Goal: Task Accomplishment & Management: Complete application form

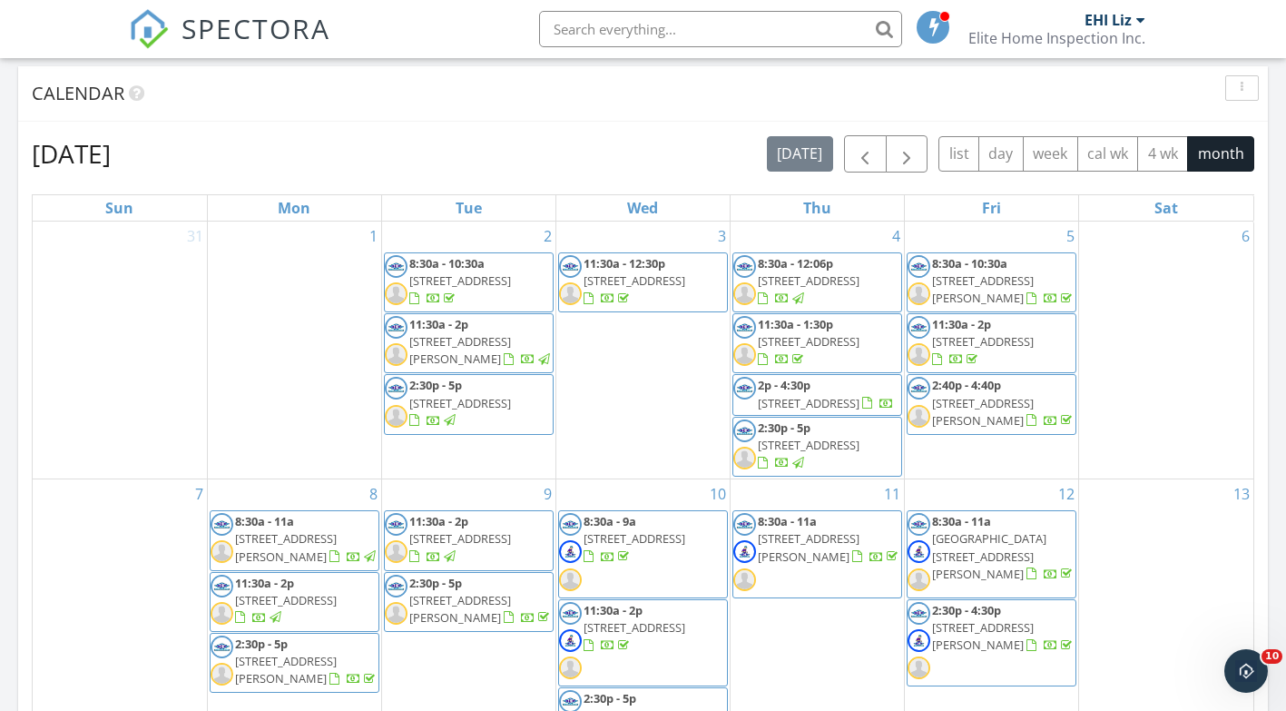
scroll to position [726, 0]
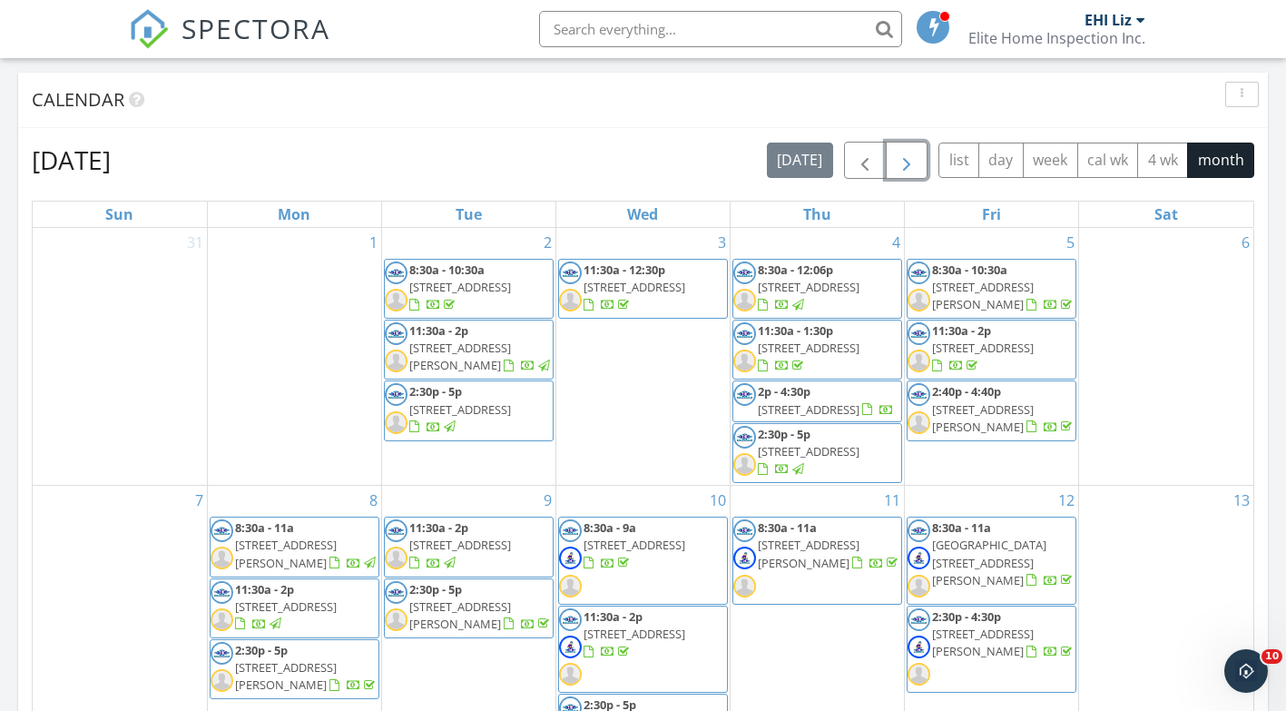
click at [907, 160] on span "button" at bounding box center [907, 161] width 22 height 22
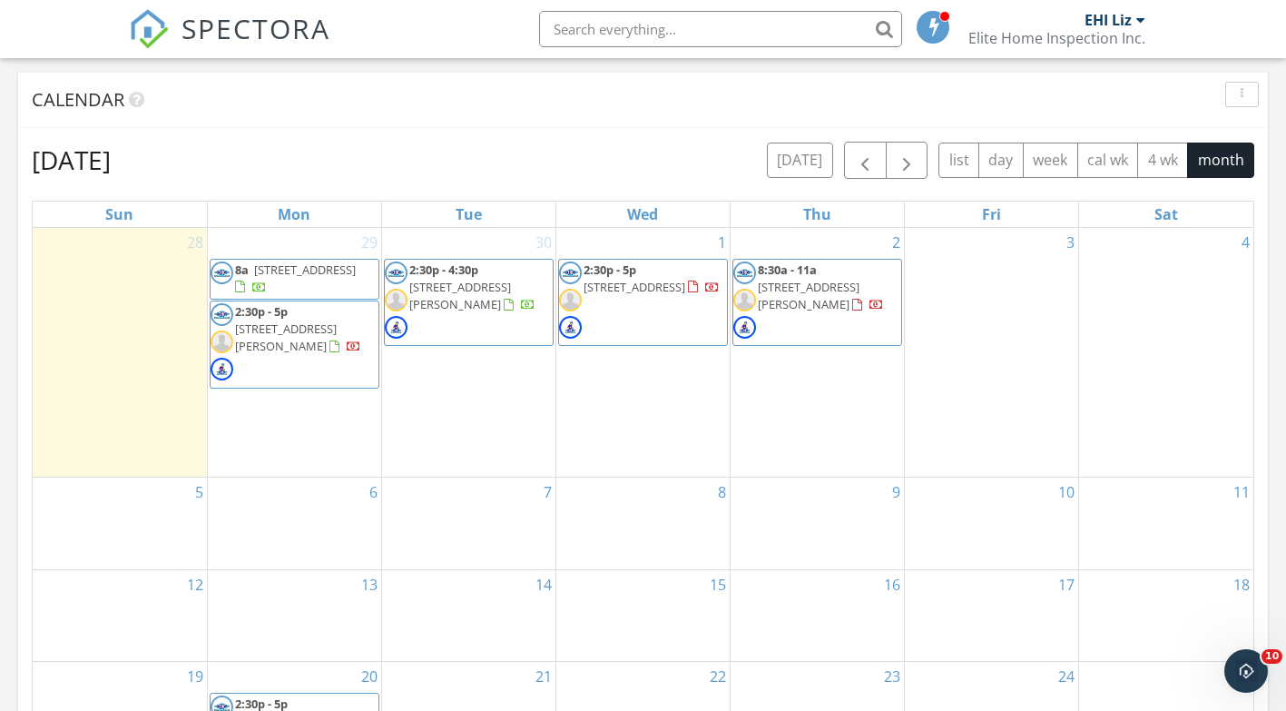
click at [1006, 380] on div "3" at bounding box center [991, 353] width 173 height 250
click at [937, 418] on div "3" at bounding box center [991, 353] width 173 height 250
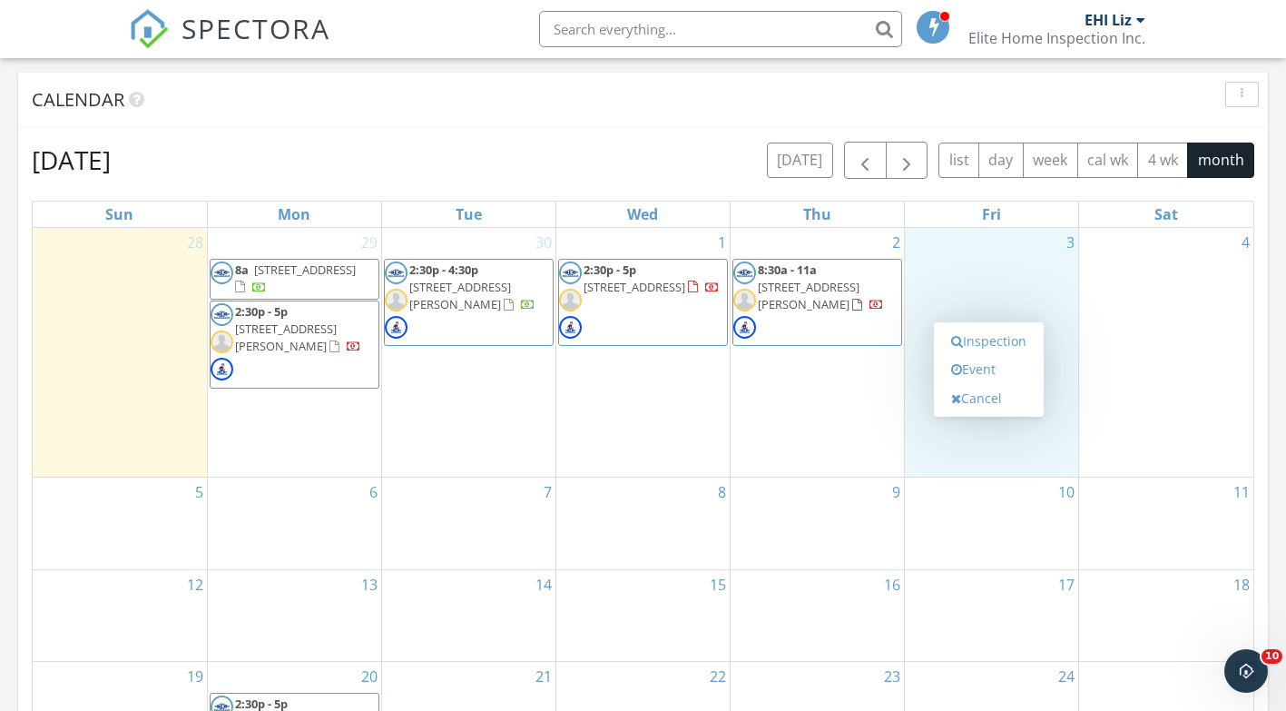
click at [983, 336] on link "Inspection" at bounding box center [989, 341] width 94 height 29
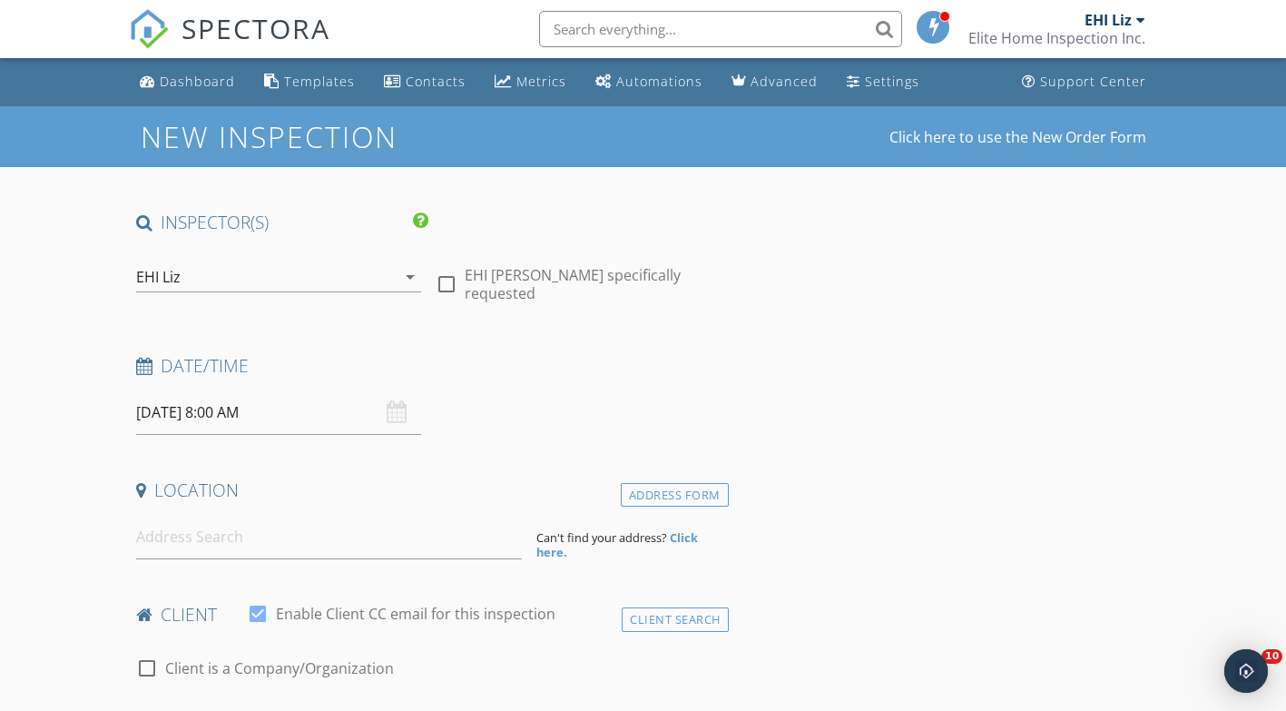
click at [380, 268] on div "EHI Liz" at bounding box center [266, 276] width 261 height 29
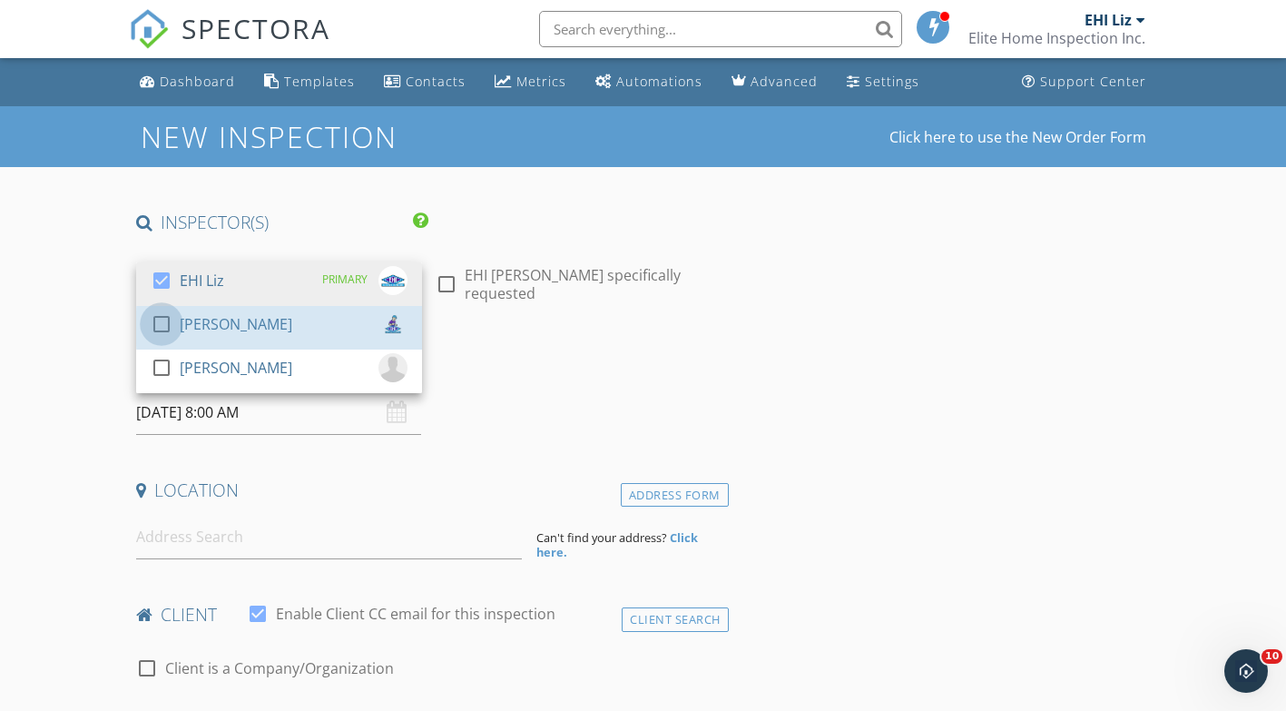
drag, startPoint x: 169, startPoint y: 321, endPoint x: 153, endPoint y: 344, distance: 27.4
click at [168, 322] on div at bounding box center [161, 324] width 31 height 31
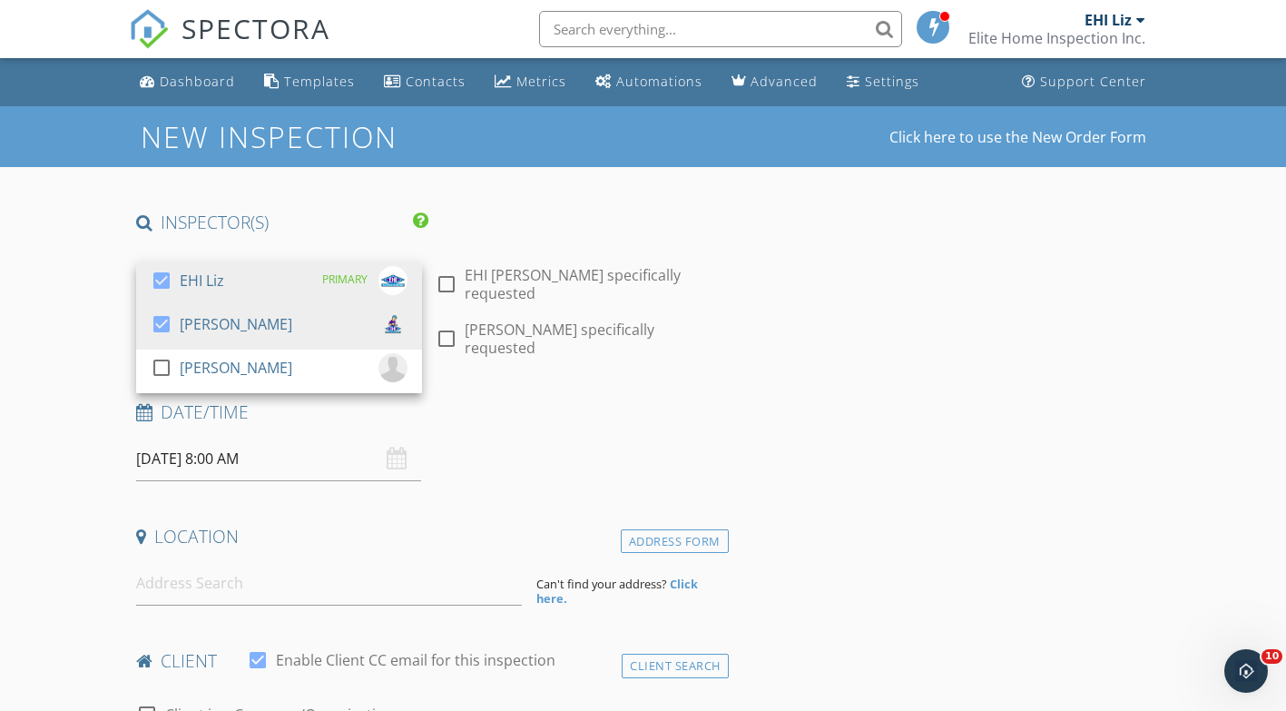
click at [160, 365] on div at bounding box center [161, 367] width 31 height 31
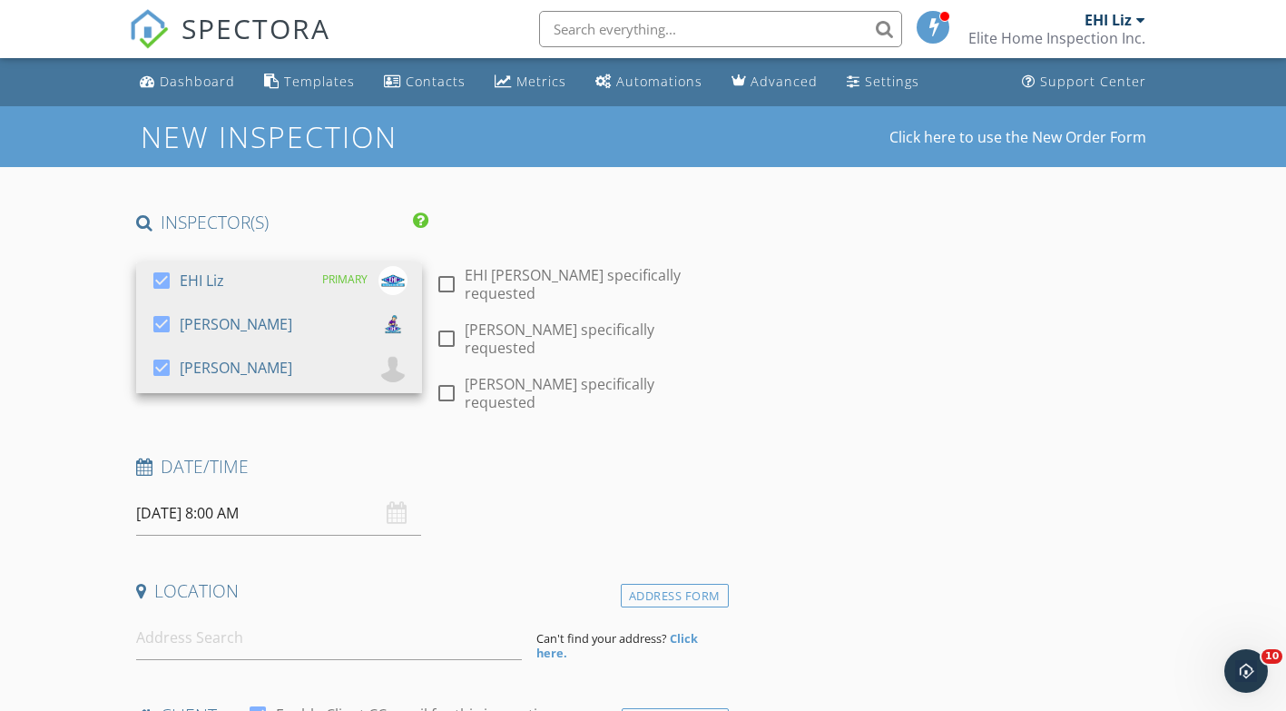
click at [193, 491] on input "10/03/2025 8:00 AM" at bounding box center [279, 513] width 286 height 44
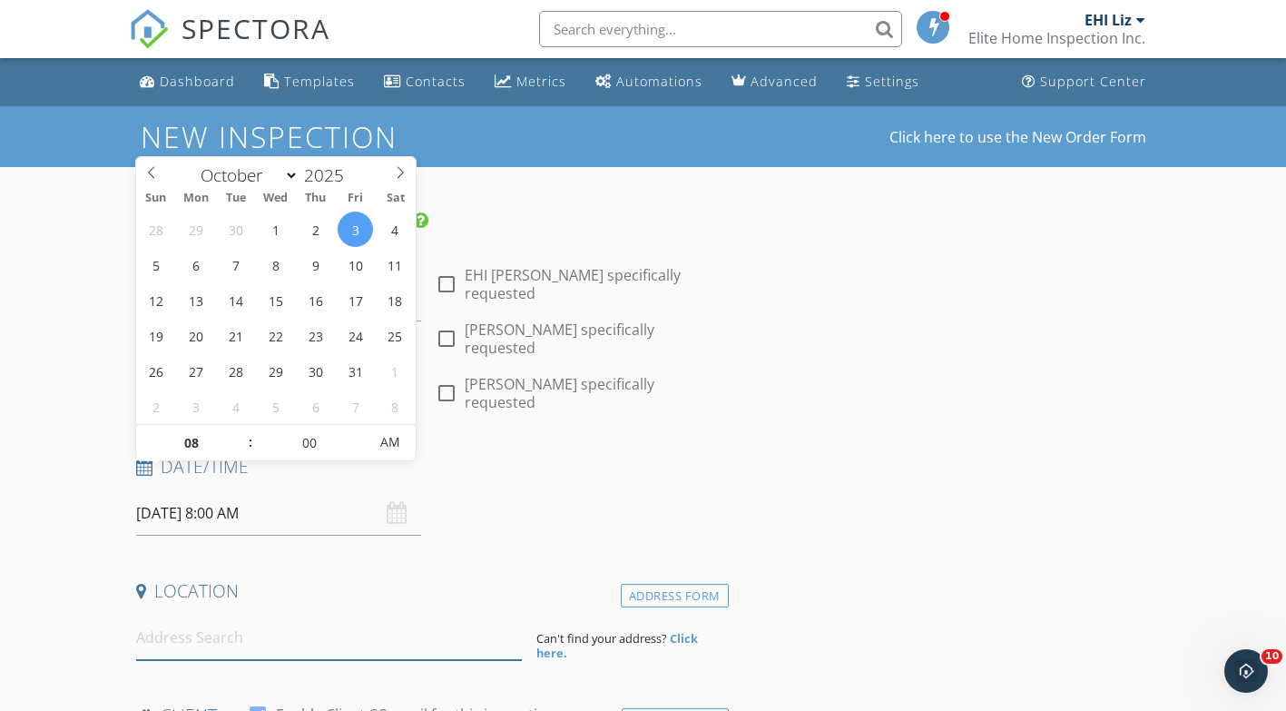
click at [291, 616] on input at bounding box center [329, 638] width 386 height 44
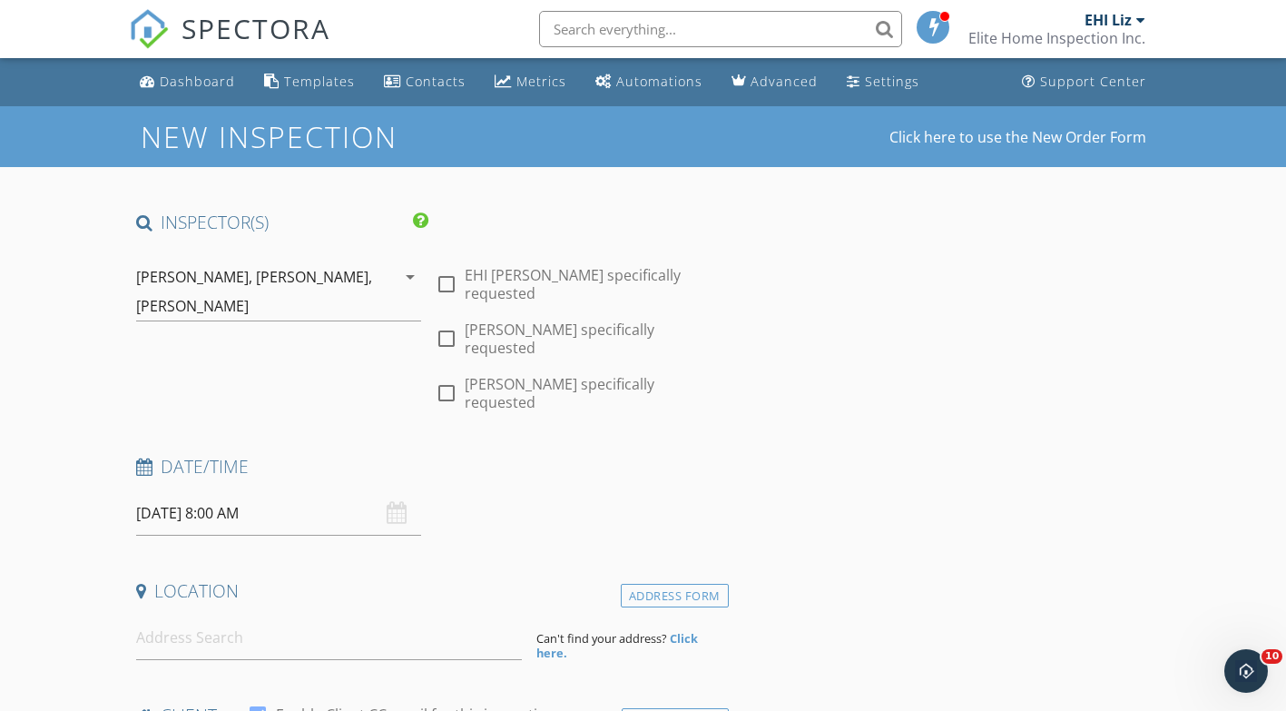
click at [248, 491] on input "10/03/2025 8:00 AM" at bounding box center [279, 513] width 286 height 44
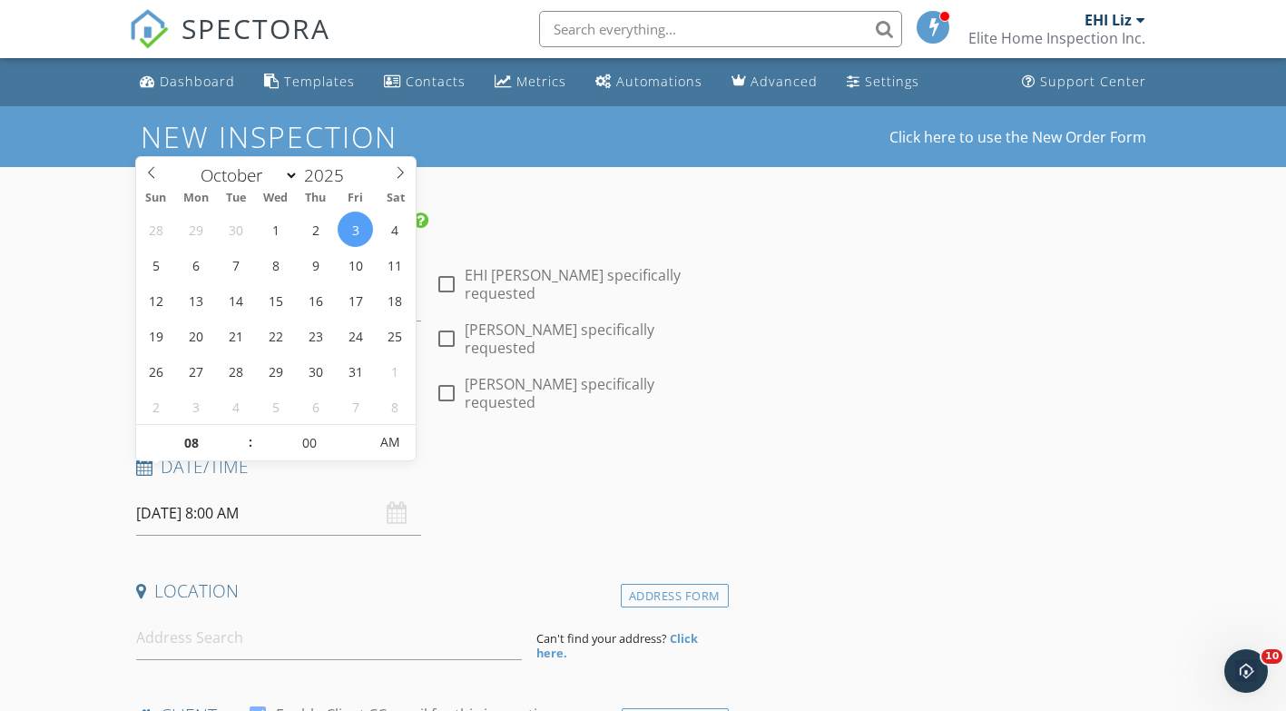
type input "09"
type input "10/03/2025 9:00 AM"
click at [239, 432] on span at bounding box center [241, 434] width 13 height 18
type input "10"
type input "10/03/2025 10:00 AM"
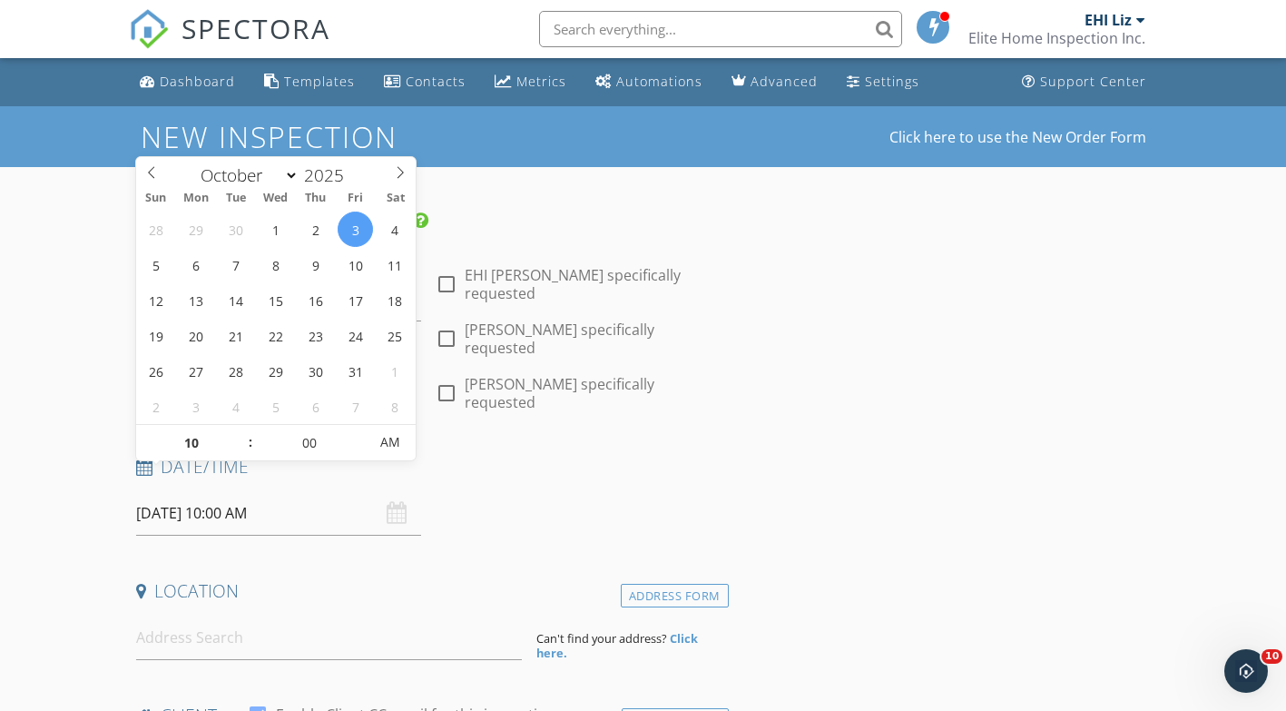
click at [239, 432] on span at bounding box center [241, 434] width 13 height 18
type input "11"
type input "10/03/2025 11:00 AM"
click at [239, 432] on span at bounding box center [241, 434] width 13 height 18
type input "12"
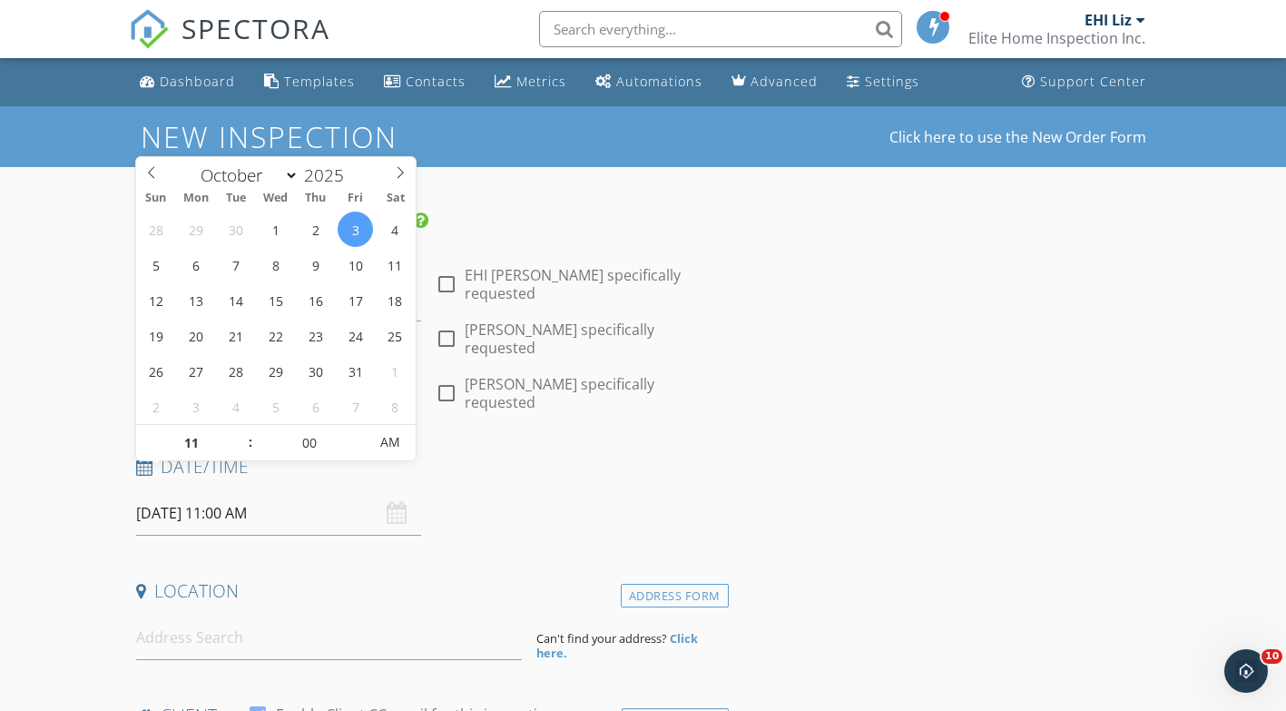
type input "10/03/2025 12:00 PM"
click at [239, 432] on span at bounding box center [241, 434] width 13 height 18
type input "01"
type input "10/03/2025 1:00 PM"
click at [239, 432] on span at bounding box center [241, 434] width 13 height 18
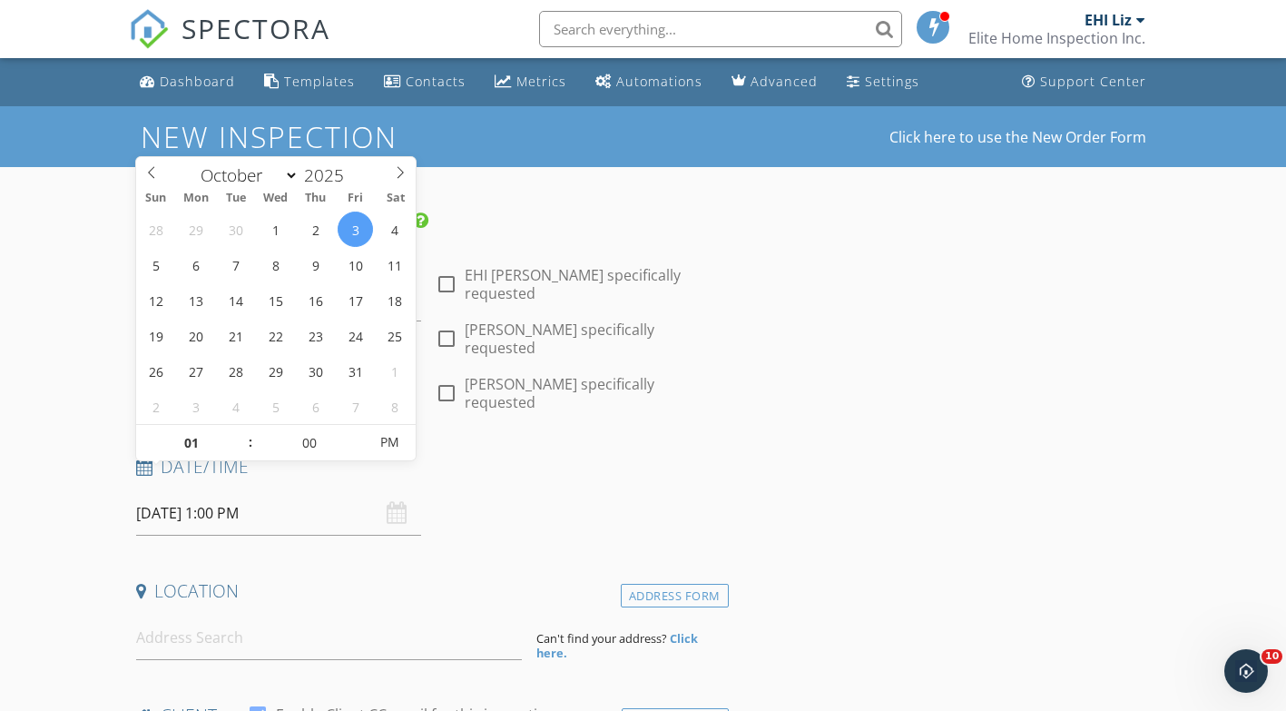
type input "02"
type input "10/03/2025 2:00 PM"
click at [239, 432] on span at bounding box center [241, 434] width 13 height 18
type input "05"
type input "10/03/2025 2:05 PM"
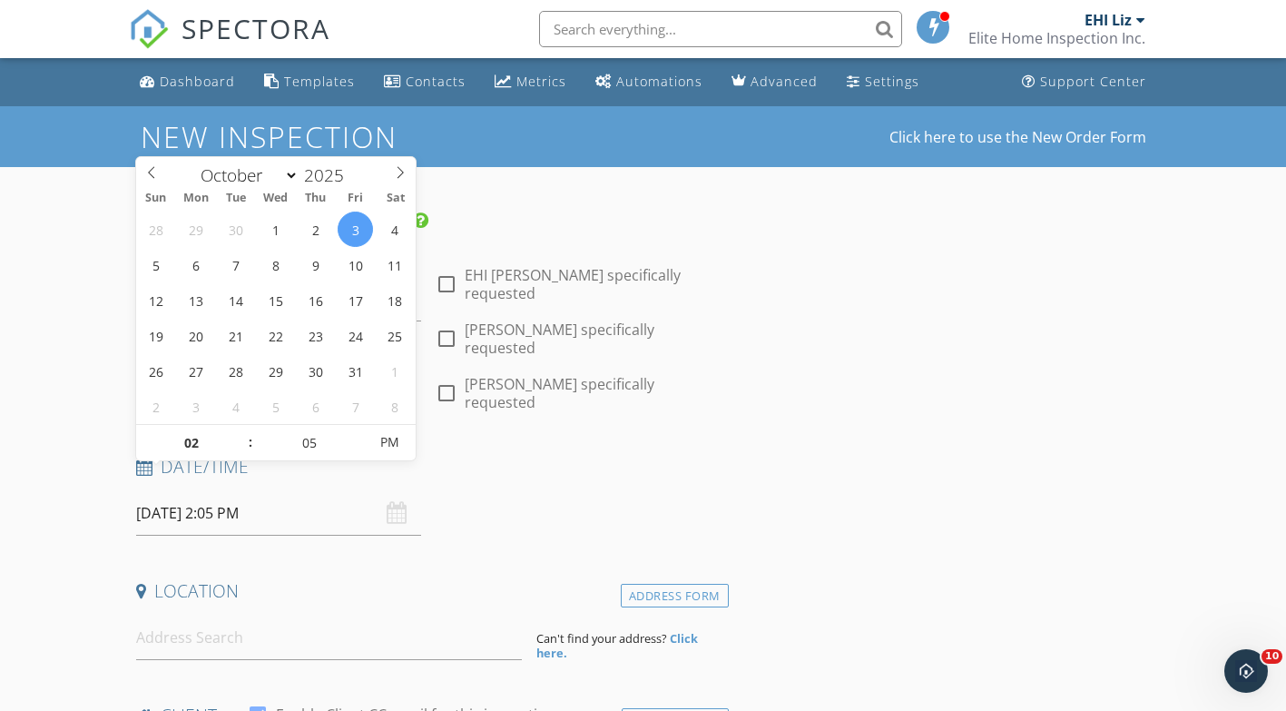
click at [357, 432] on span at bounding box center [358, 434] width 13 height 18
type input "10"
type input "10/03/2025 2:10 PM"
click at [357, 432] on span at bounding box center [358, 434] width 13 height 18
type input "15"
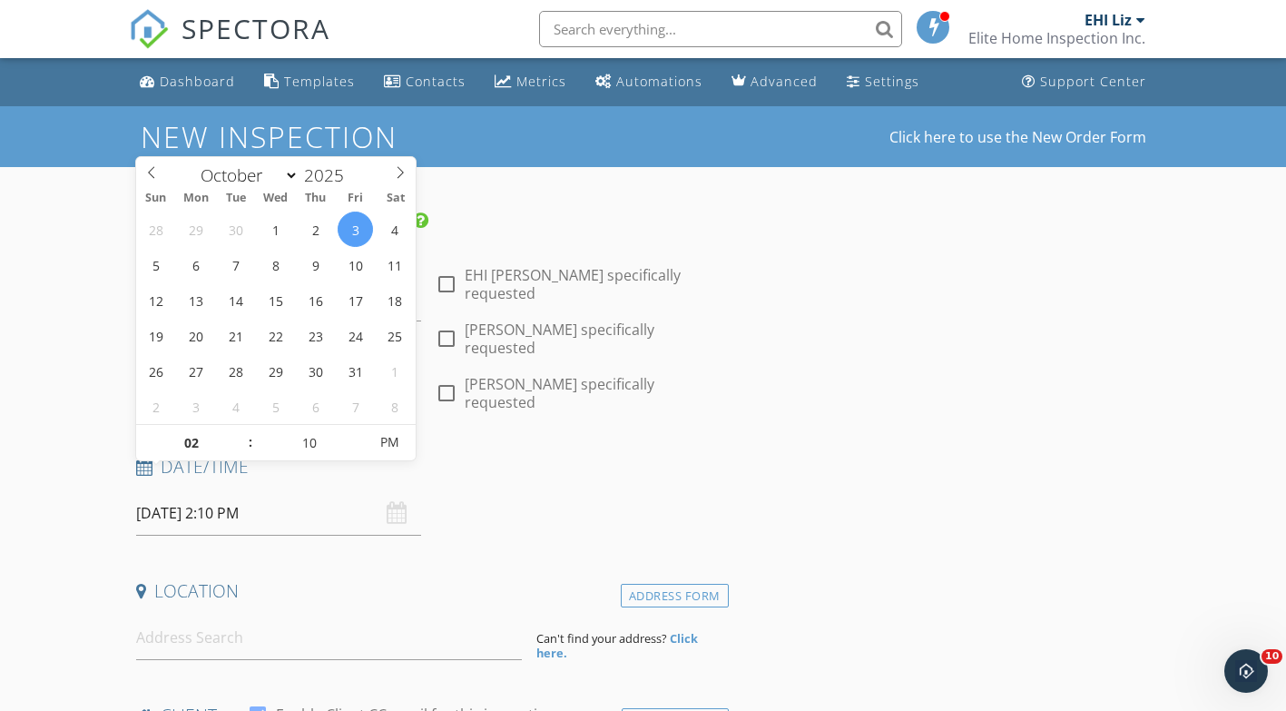
type input "10/03/2025 2:15 PM"
click at [357, 432] on span at bounding box center [358, 434] width 13 height 18
type input "20"
type input "10/03/2025 2:20 PM"
click at [357, 432] on span at bounding box center [358, 434] width 13 height 18
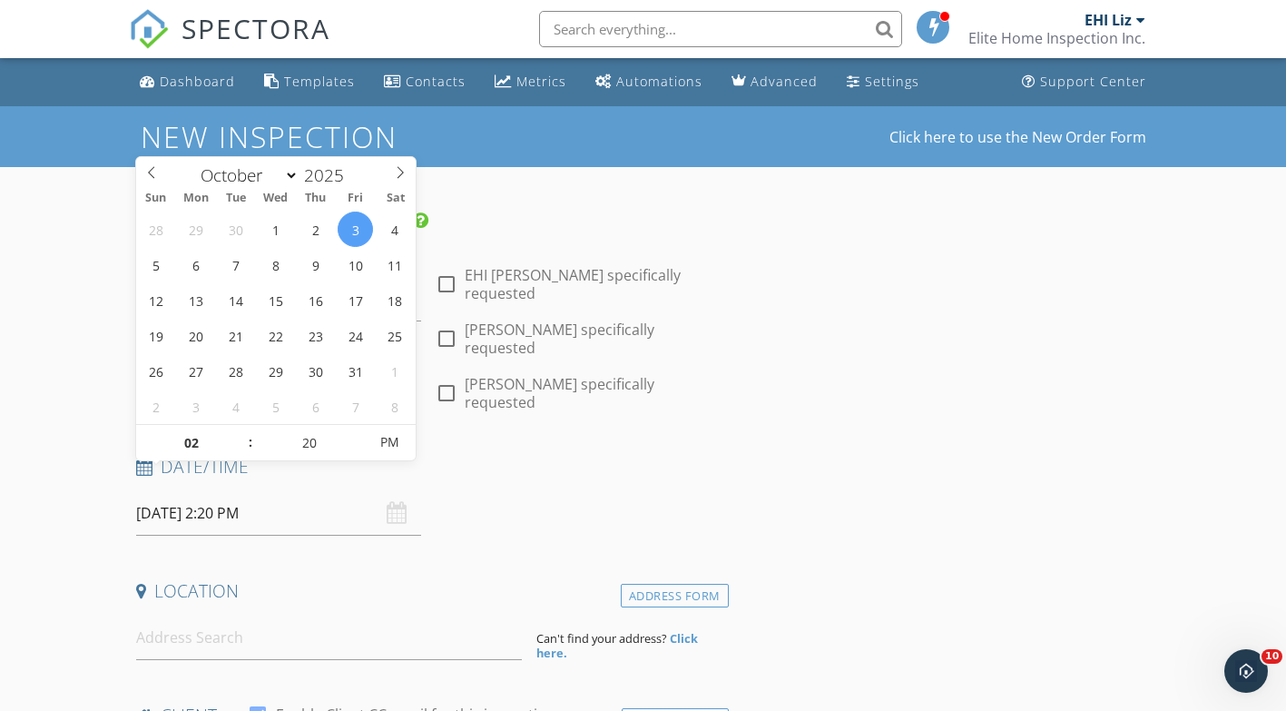
type input "25"
type input "10/03/2025 2:25 PM"
click at [357, 432] on span at bounding box center [358, 434] width 13 height 18
type input "30"
type input "[DATE] 2:30 PM"
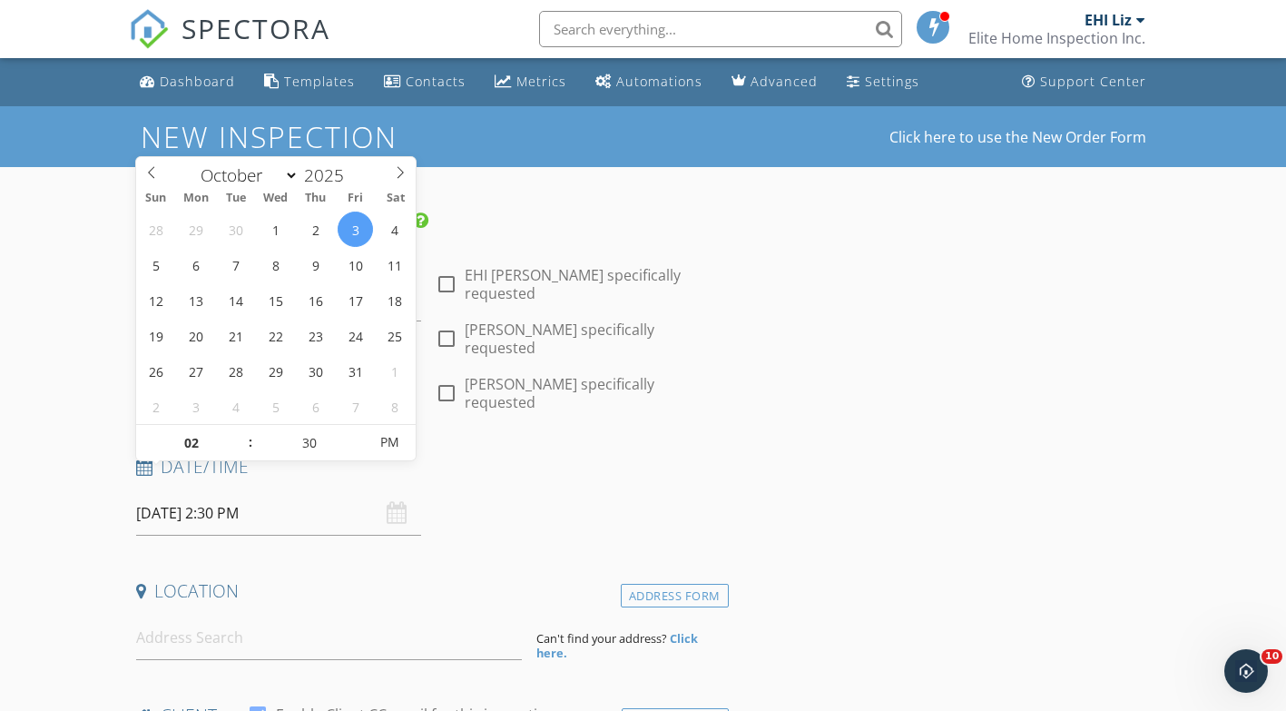
click at [356, 432] on span at bounding box center [358, 434] width 13 height 18
drag, startPoint x: 323, startPoint y: 560, endPoint x: 312, endPoint y: 568, distance: 13.6
click at [323, 579] on h4 "Location" at bounding box center [429, 591] width 586 height 24
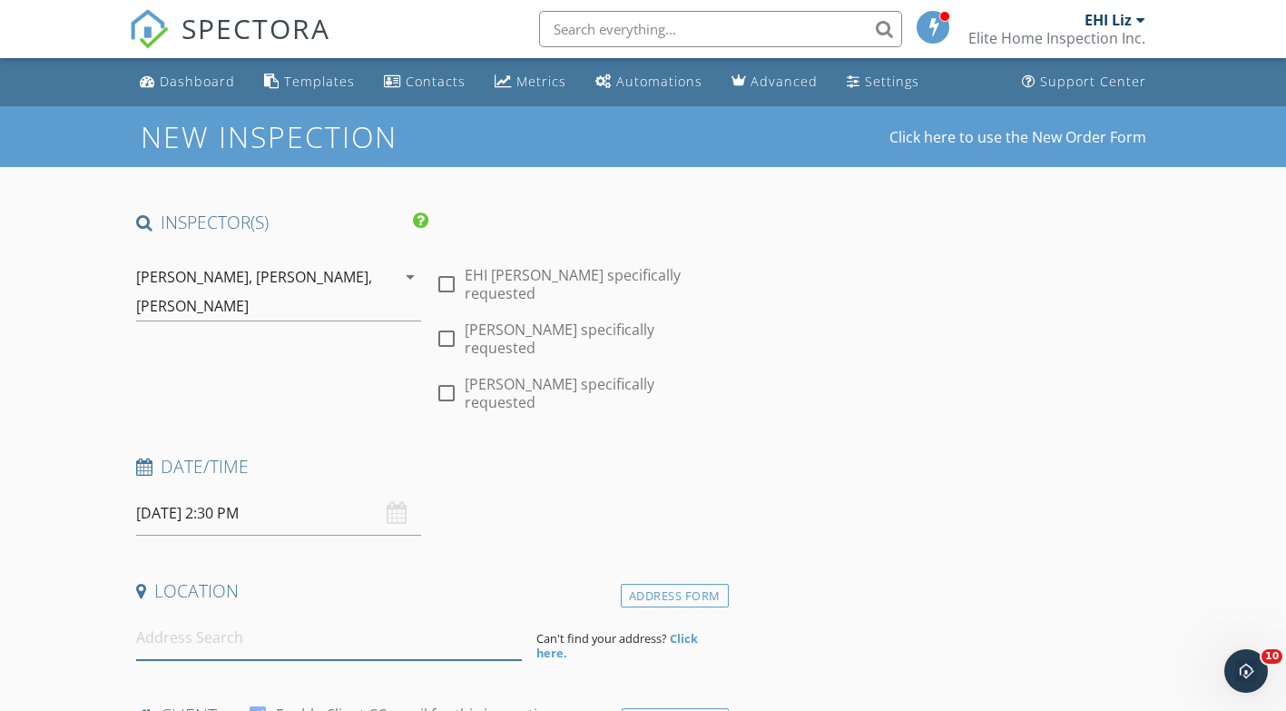
click at [257, 616] on input at bounding box center [329, 638] width 386 height 44
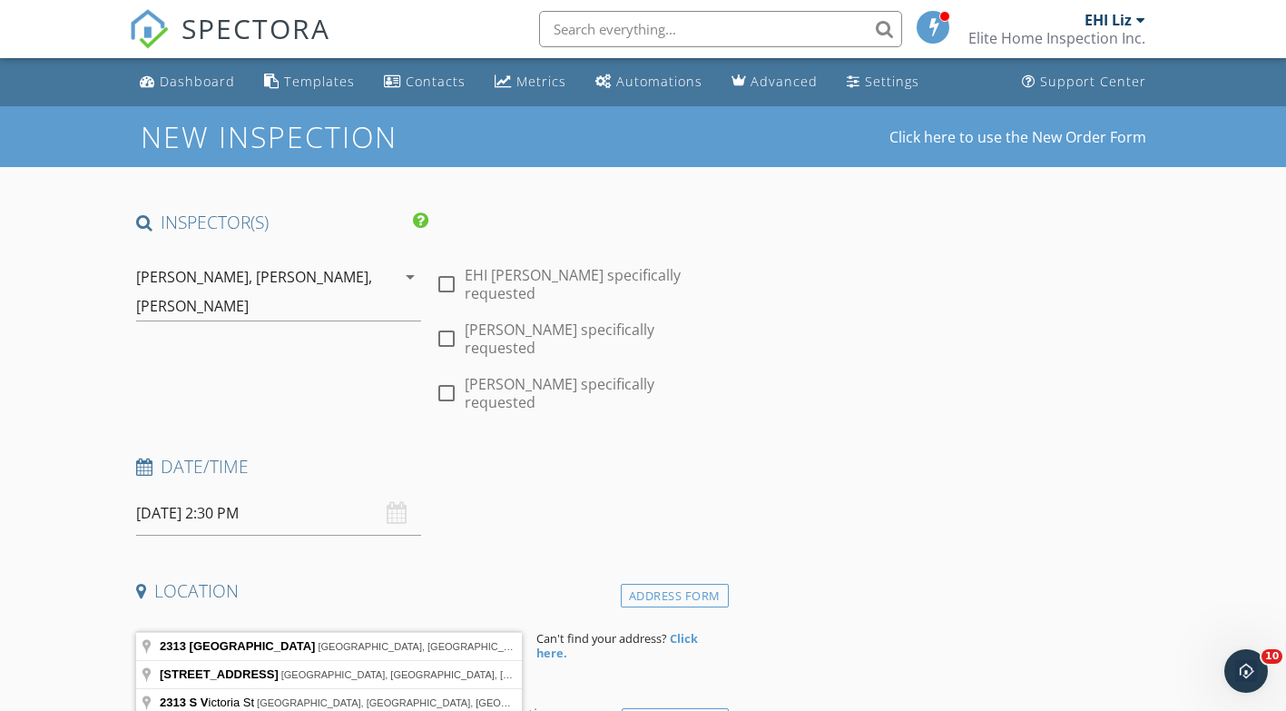
type input "2313 South Volutsia Avenue, Wichita, KS, USA"
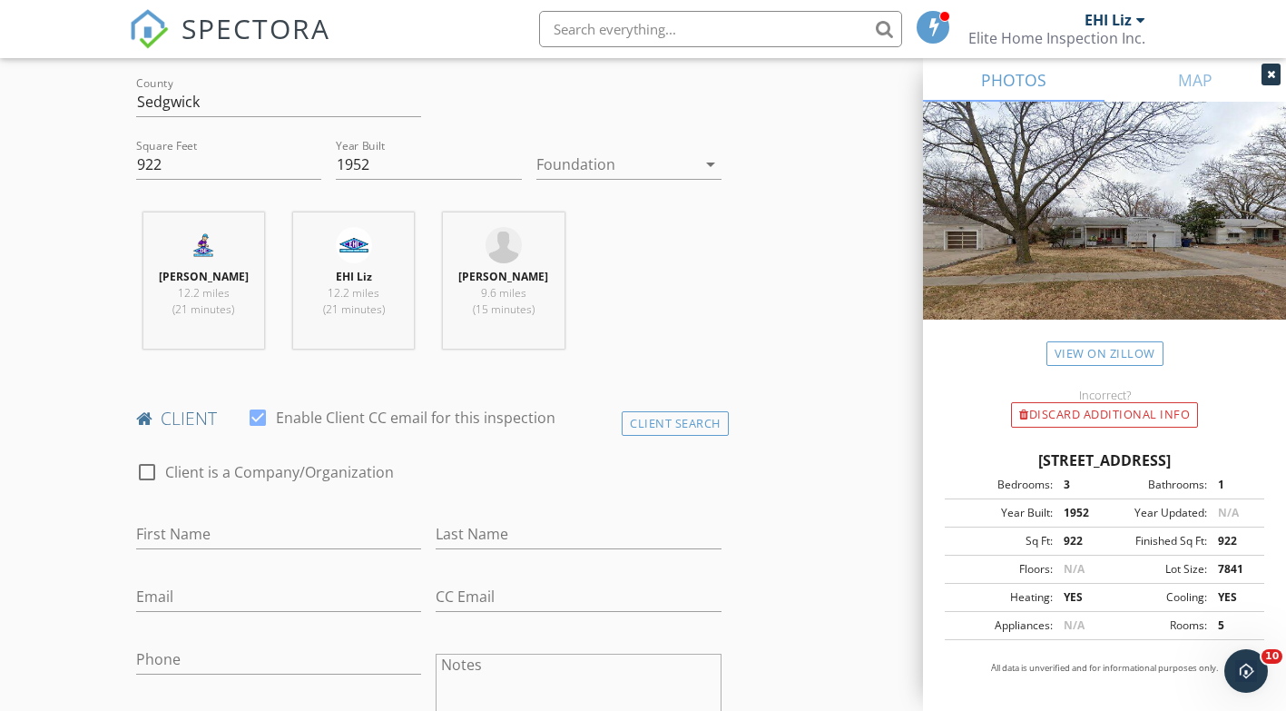
scroll to position [726, 0]
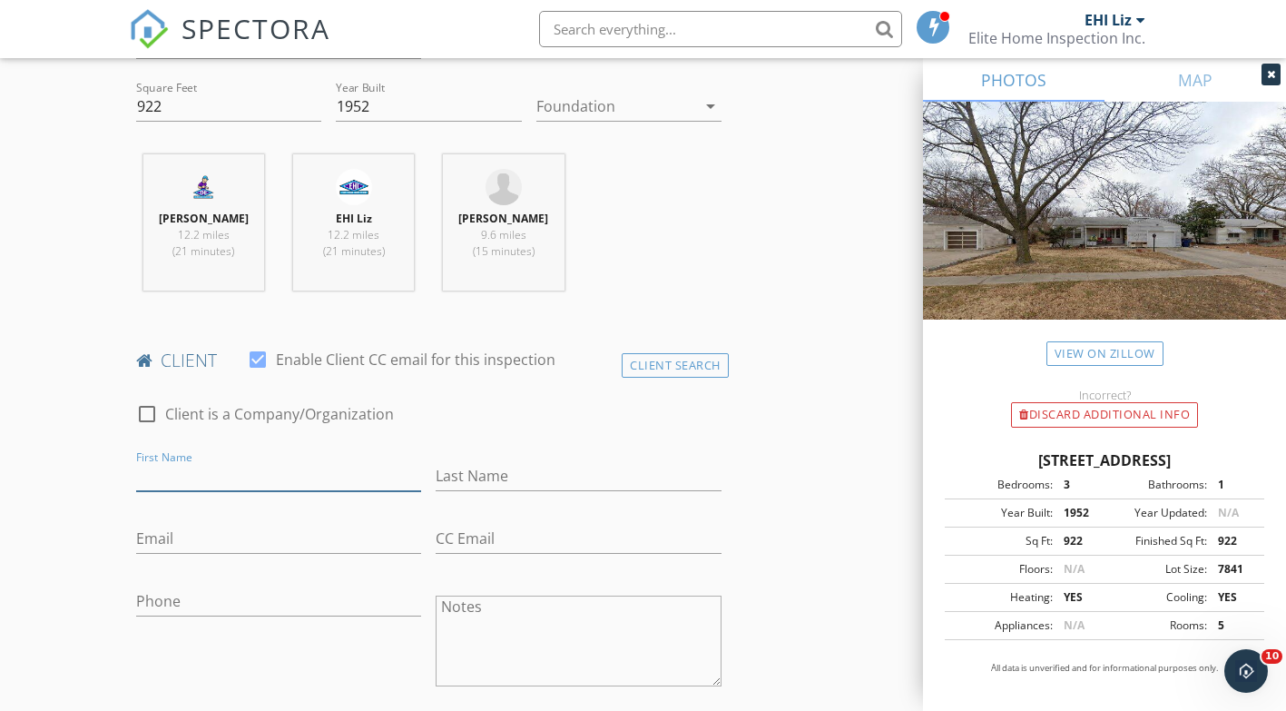
click at [314, 467] on input "First Name" at bounding box center [279, 476] width 286 height 30
type input "A Solutions LLC"
click at [236, 528] on input "Email" at bounding box center [279, 539] width 286 height 30
type input "a"
click at [198, 596] on input "Phone" at bounding box center [279, 606] width 286 height 30
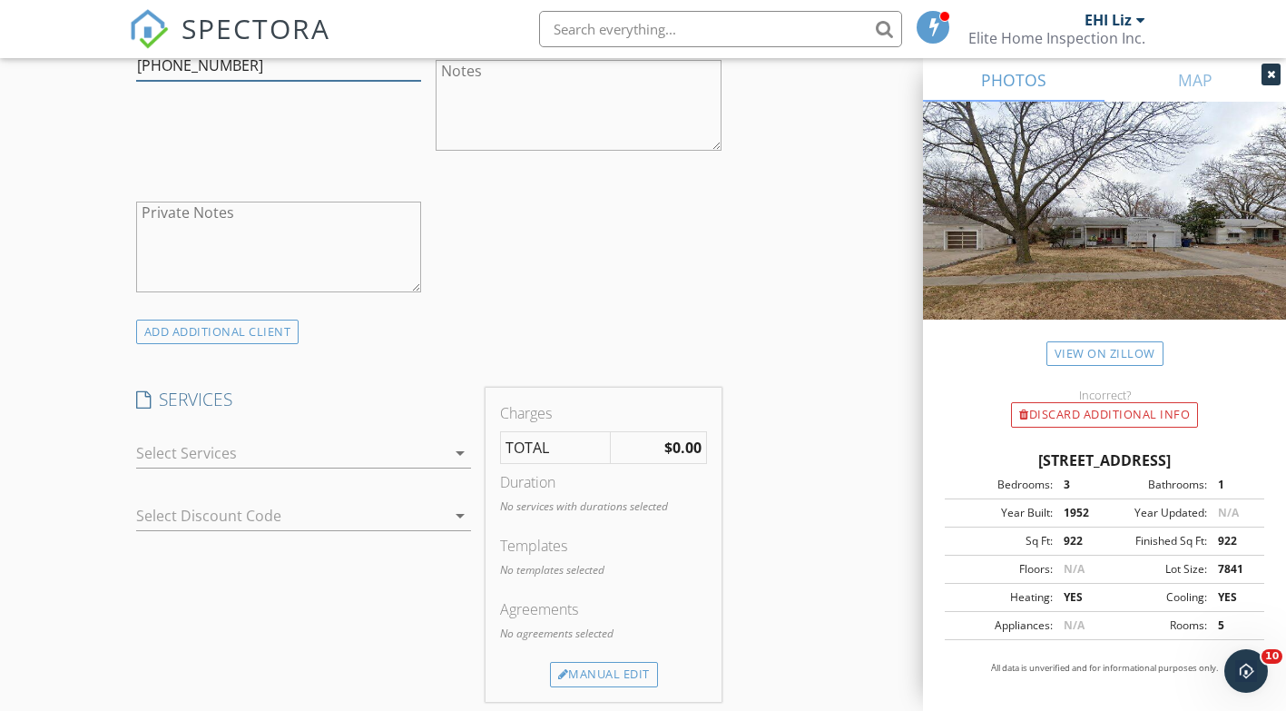
scroll to position [1362, 0]
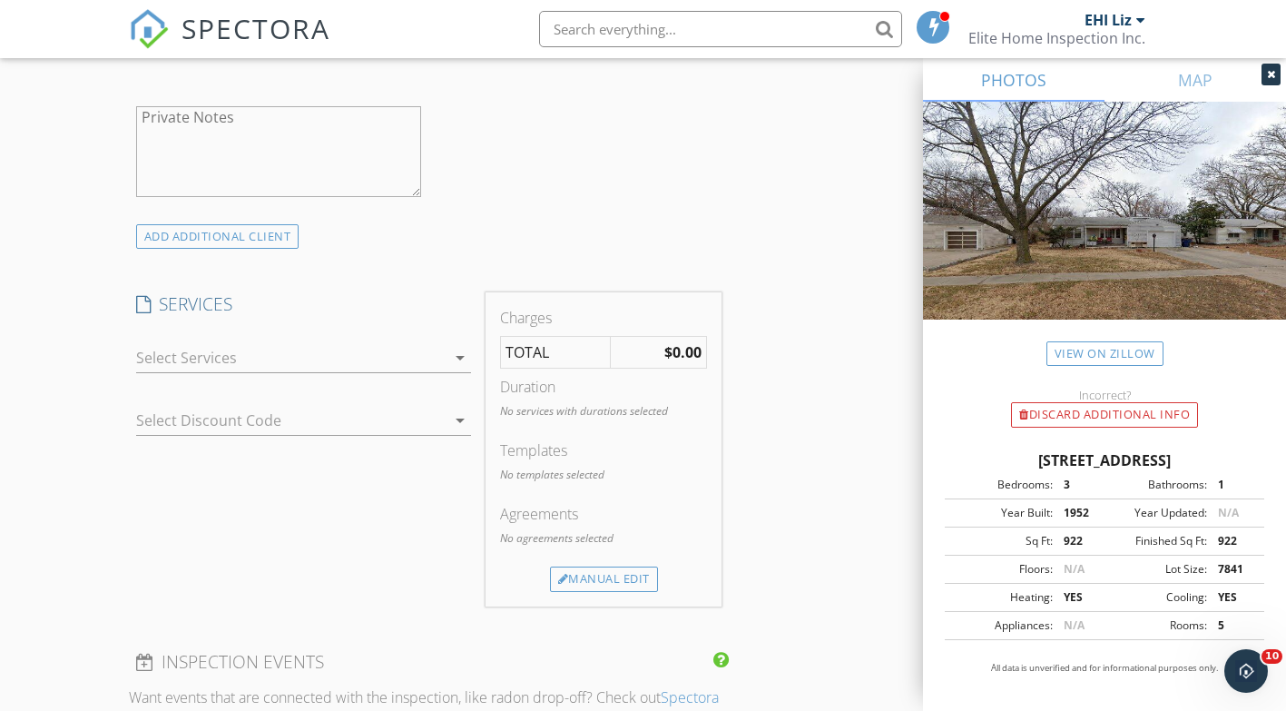
type input "[PHONE_NUMBER]"
click at [360, 343] on div at bounding box center [291, 357] width 311 height 29
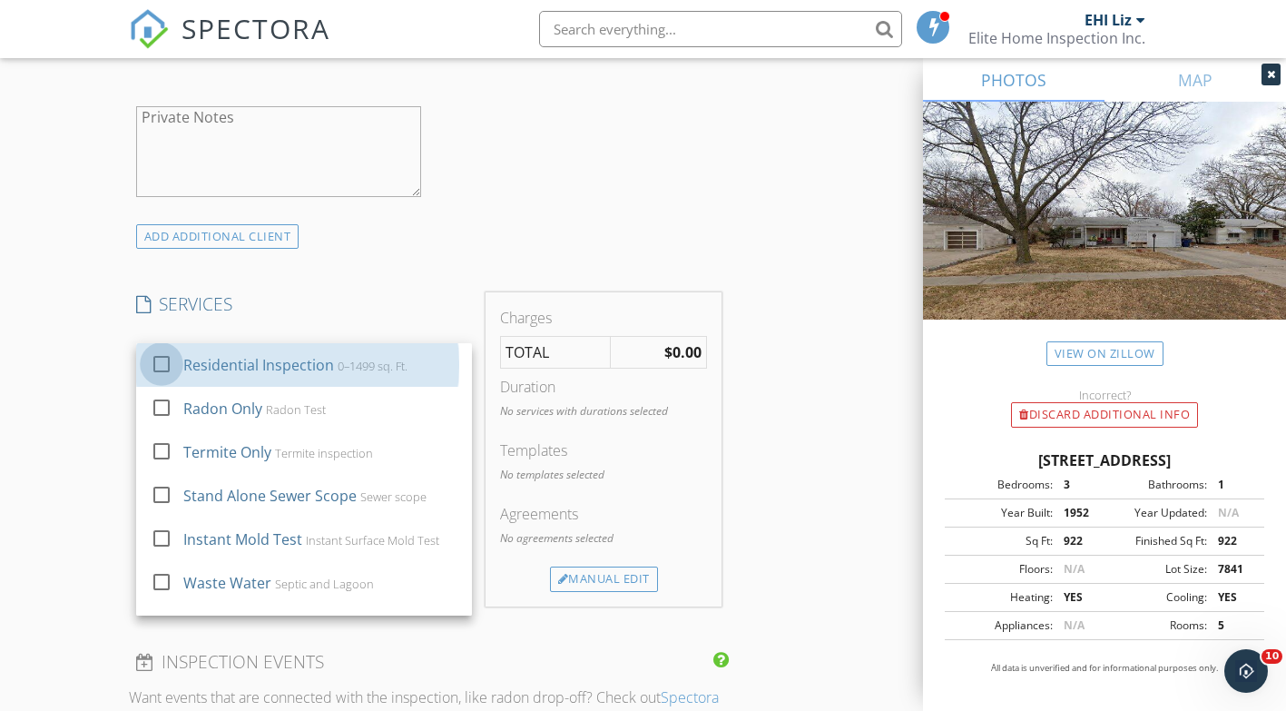
click at [167, 349] on div at bounding box center [161, 364] width 31 height 31
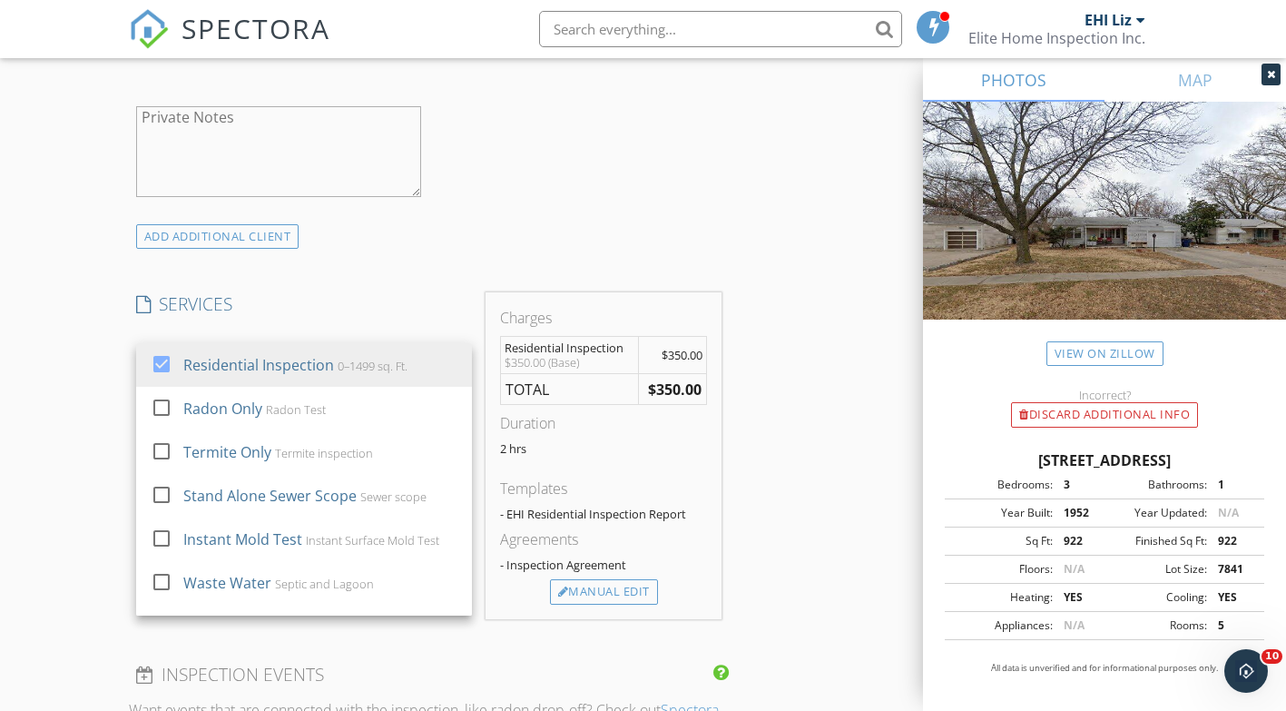
click at [117, 497] on div "New Inspection Click here to use the New Order Form INSPECTOR(S) check_box EHI …" at bounding box center [643, 436] width 1286 height 3385
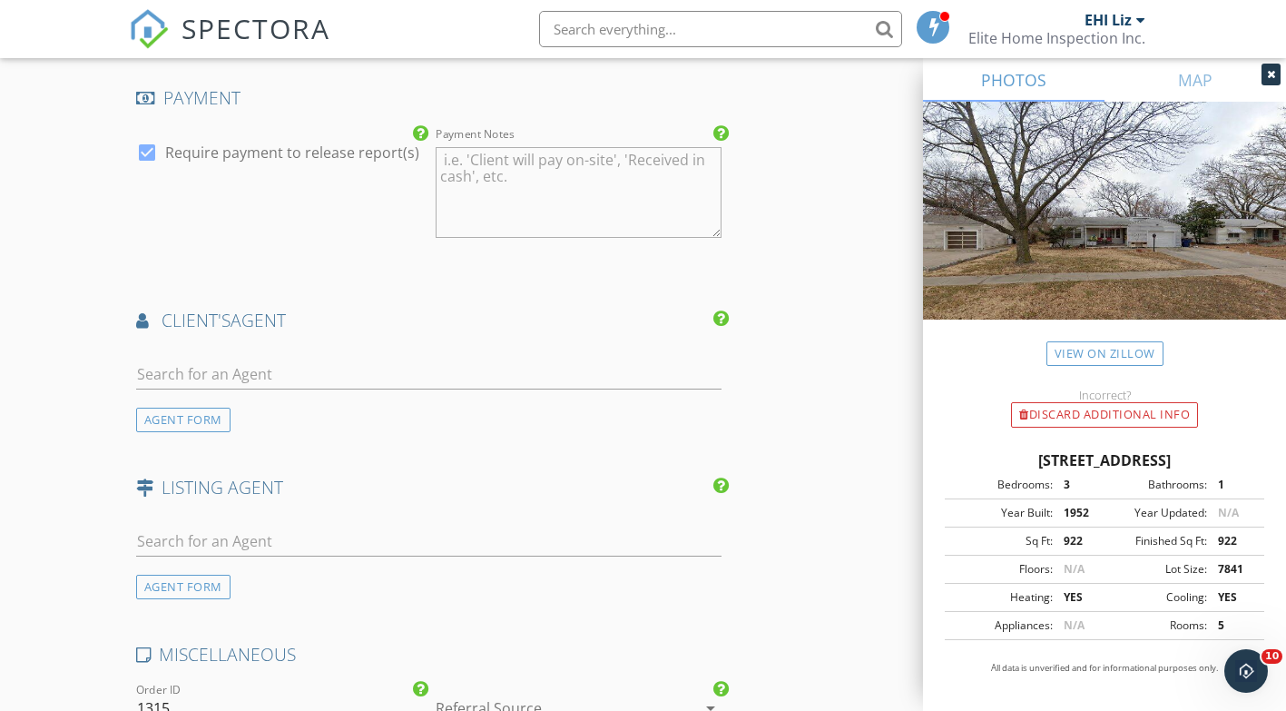
scroll to position [2088, 0]
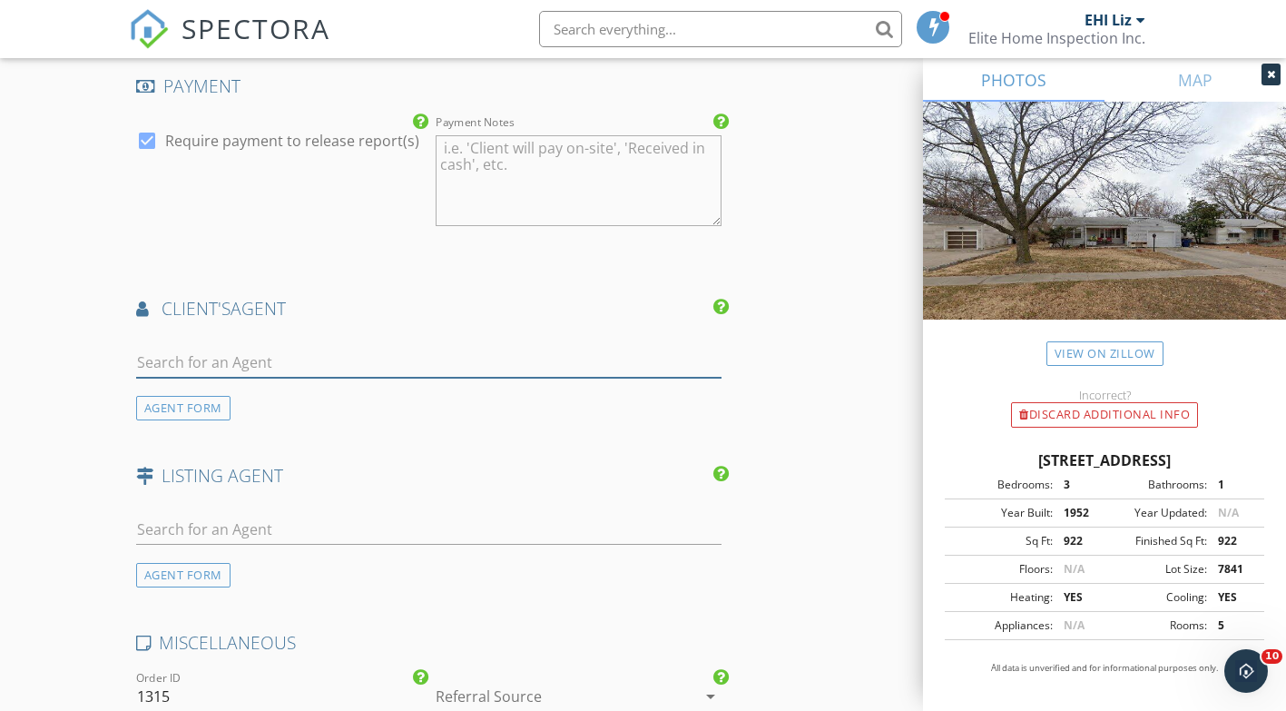
click at [241, 351] on input "text" at bounding box center [429, 363] width 586 height 30
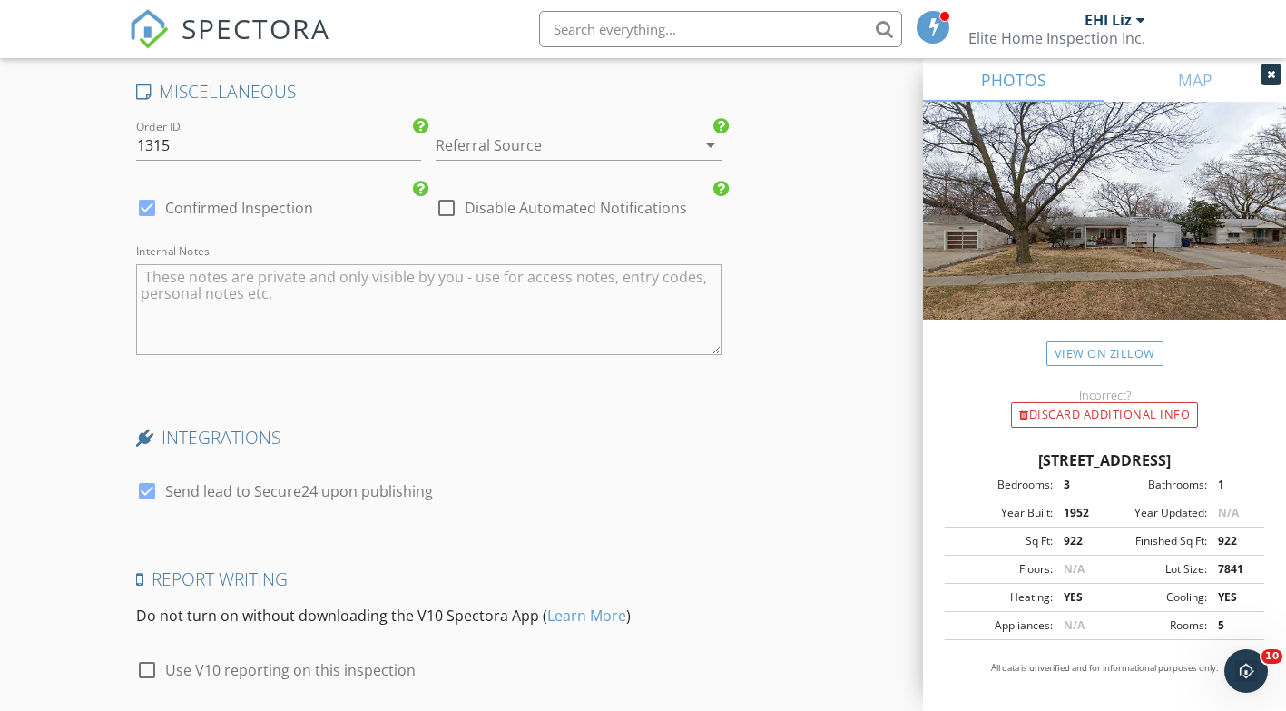
scroll to position [2767, 0]
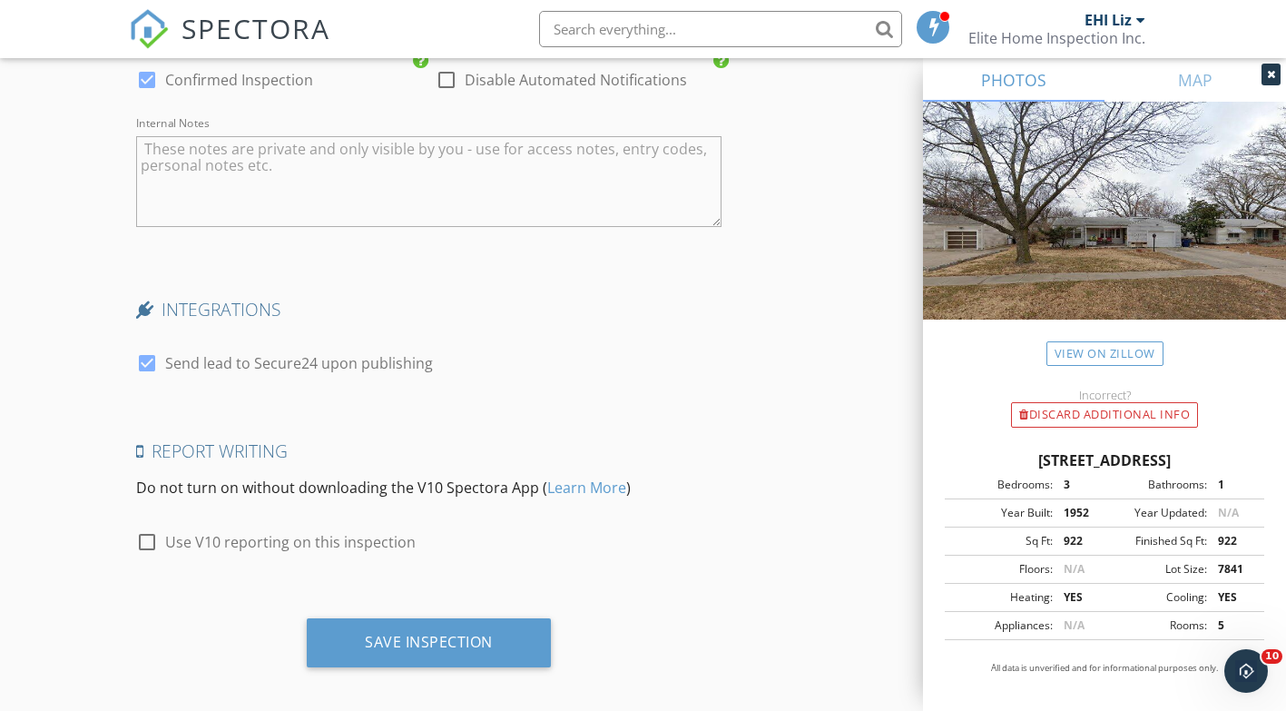
click at [443, 633] on div "Save Inspection" at bounding box center [429, 642] width 128 height 18
